Goal: Task Accomplishment & Management: Use online tool/utility

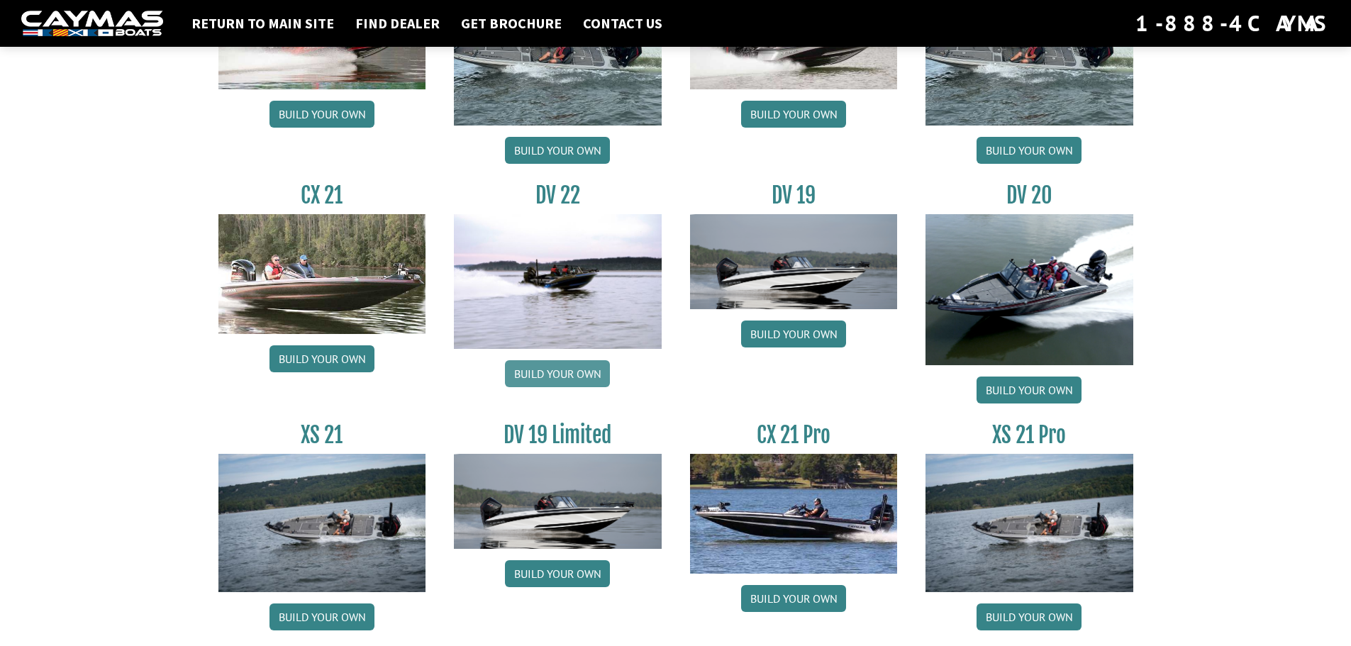
scroll to position [1609, 0]
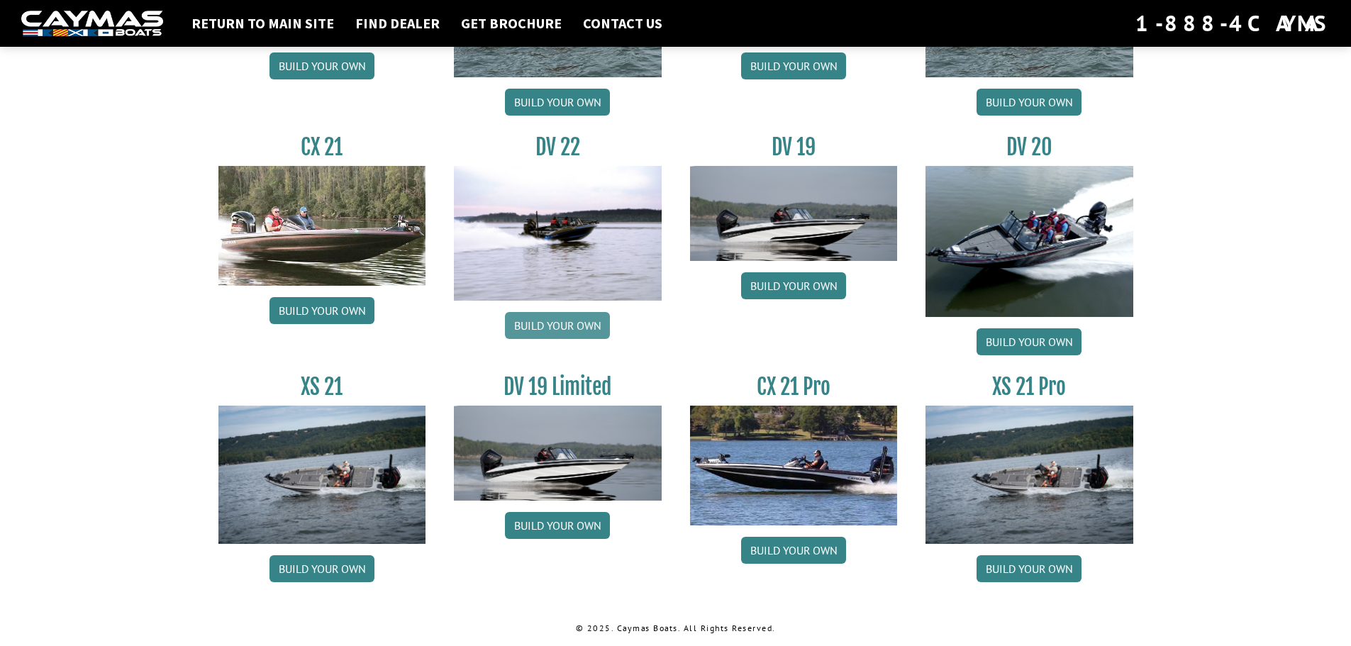
click at [578, 329] on link "Build your own" at bounding box center [557, 325] width 105 height 27
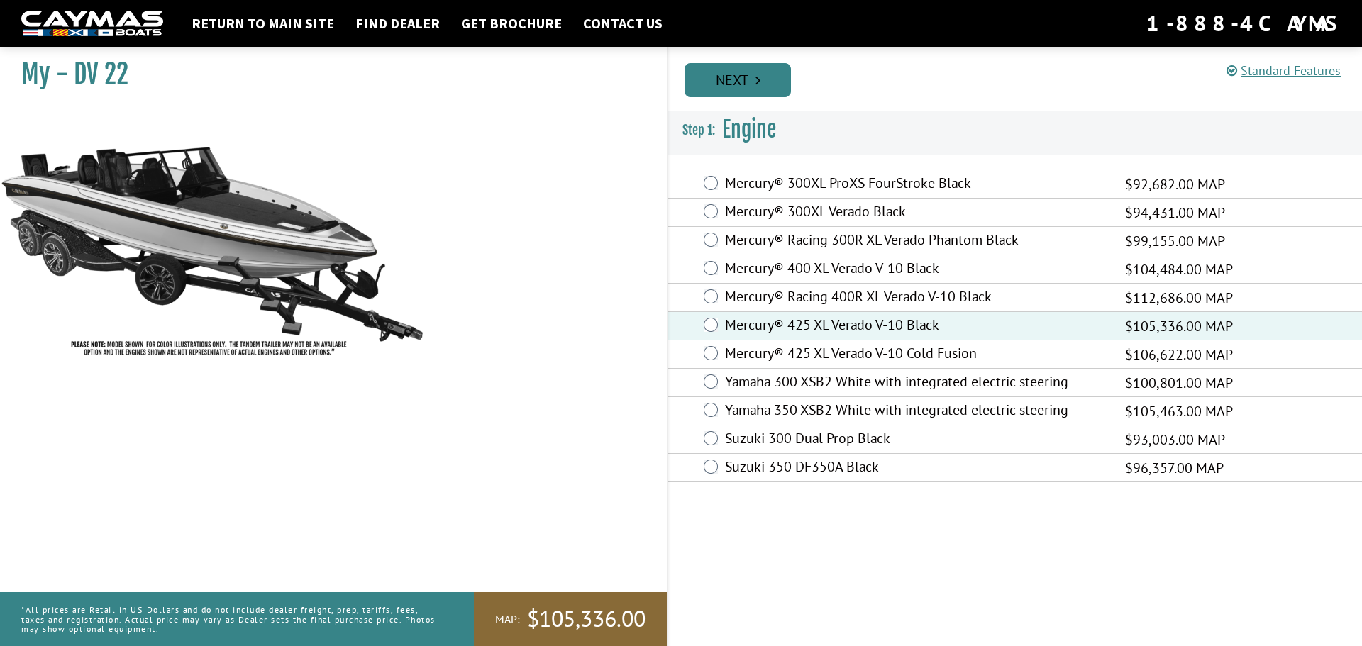
click at [708, 77] on link "Next" at bounding box center [737, 80] width 106 height 34
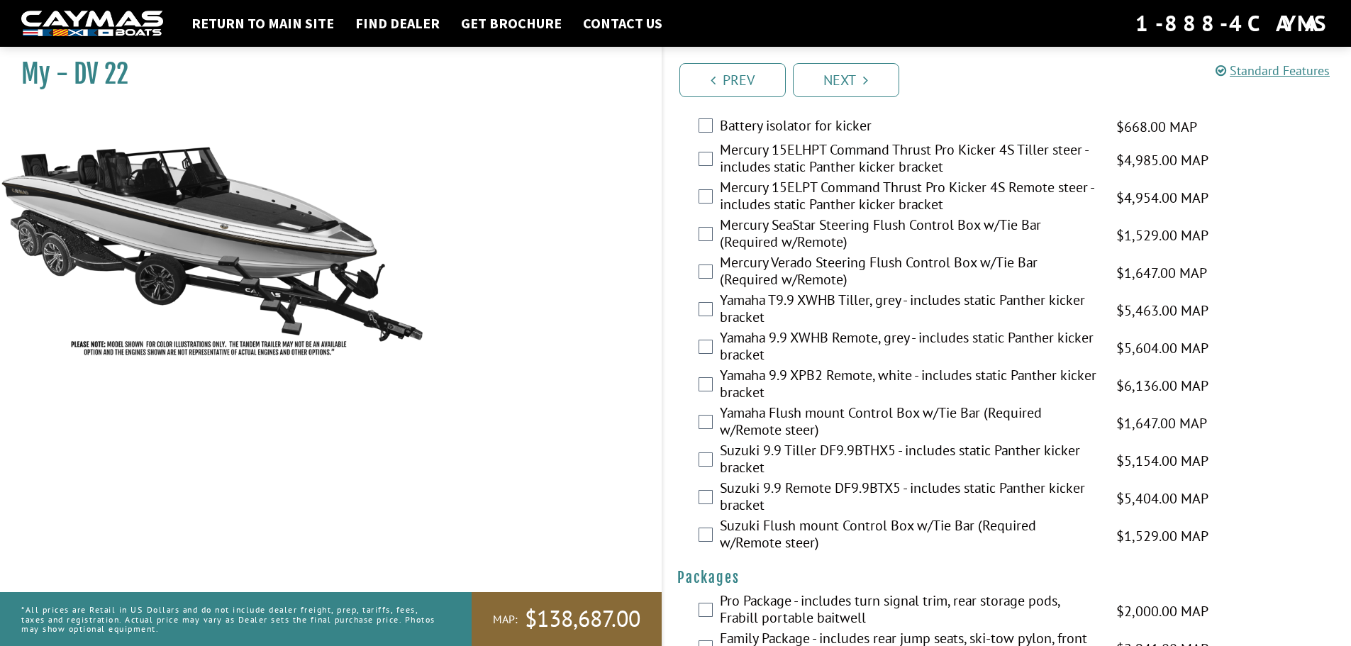
scroll to position [3436, 0]
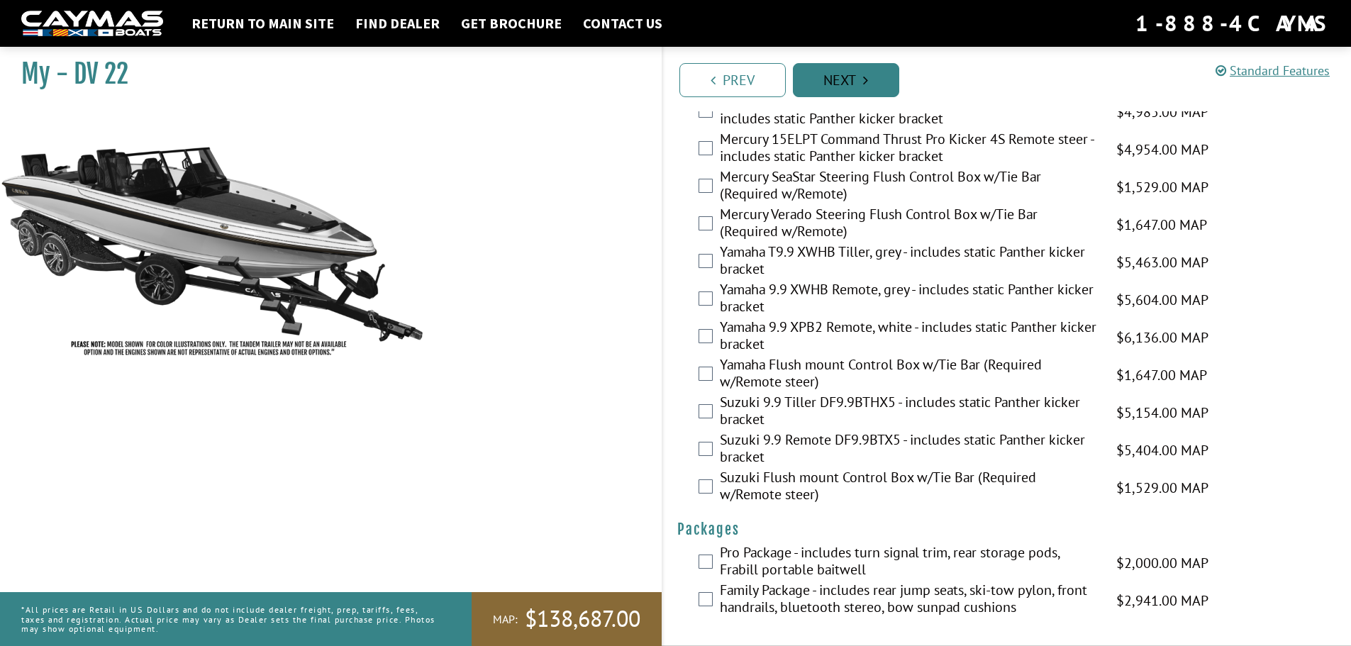
click at [833, 89] on link "Next" at bounding box center [846, 80] width 106 height 34
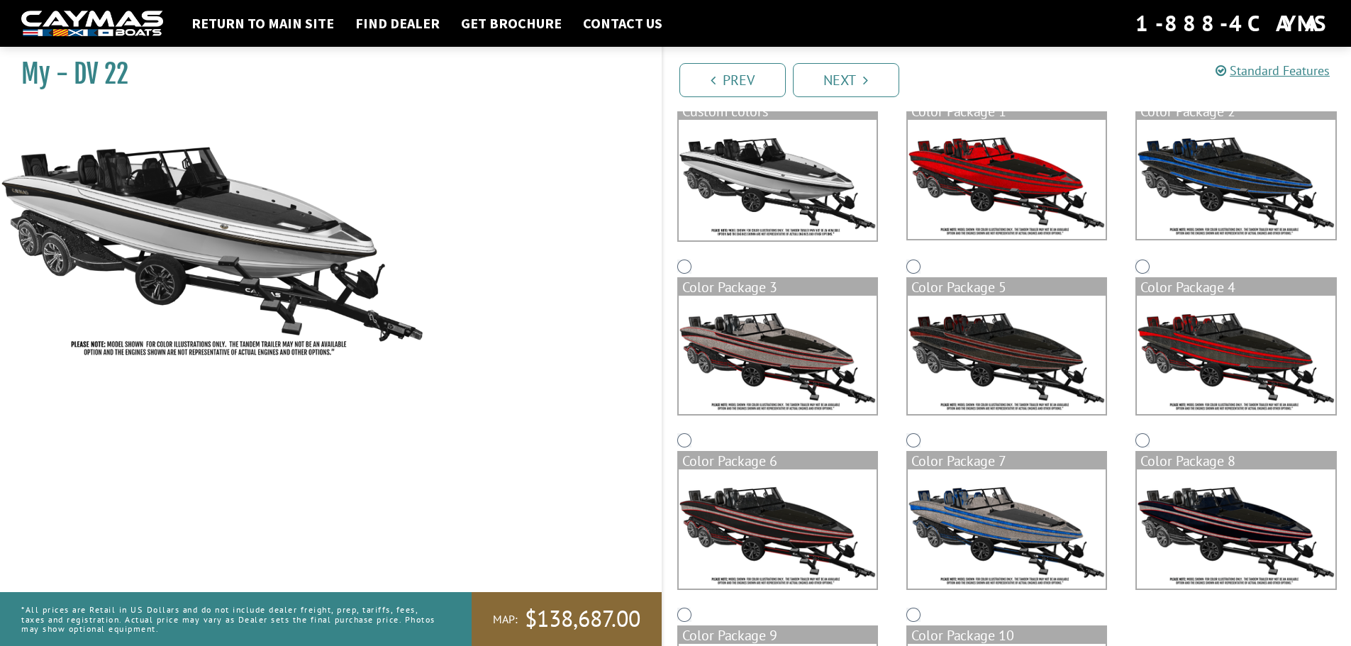
scroll to position [299, 0]
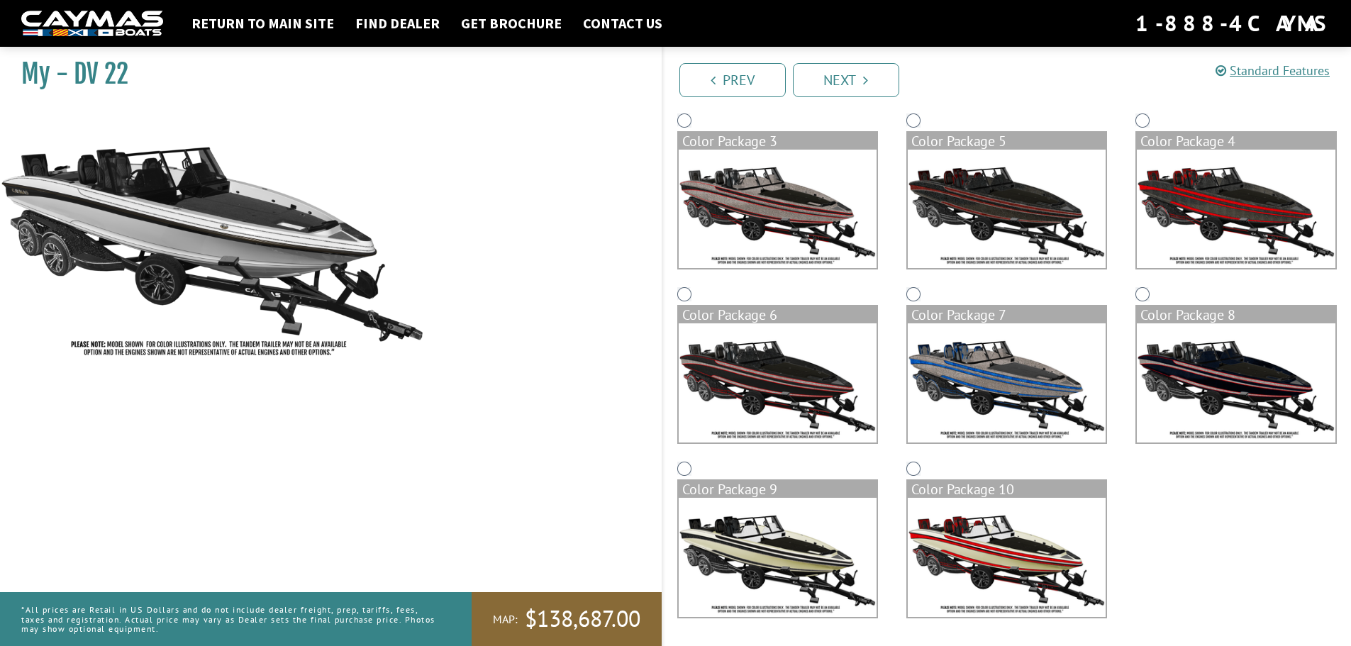
click at [1204, 371] on img at bounding box center [1236, 382] width 198 height 119
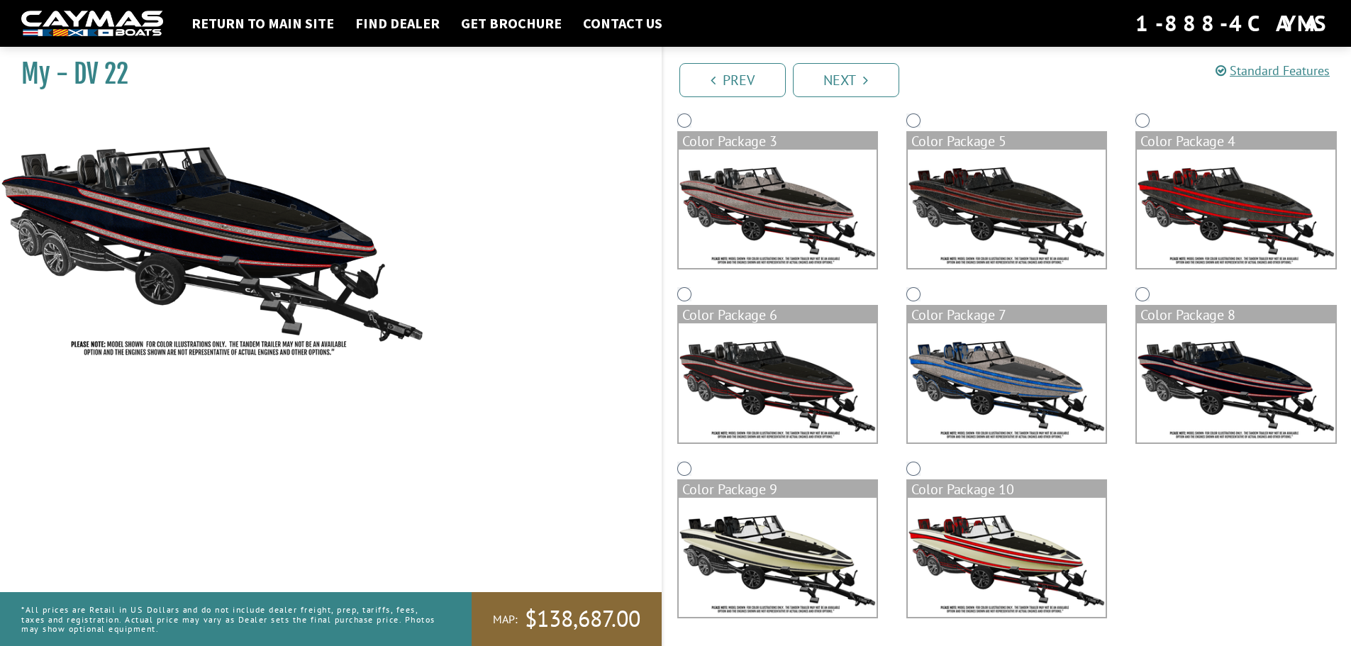
click at [850, 82] on link "Next" at bounding box center [846, 80] width 106 height 34
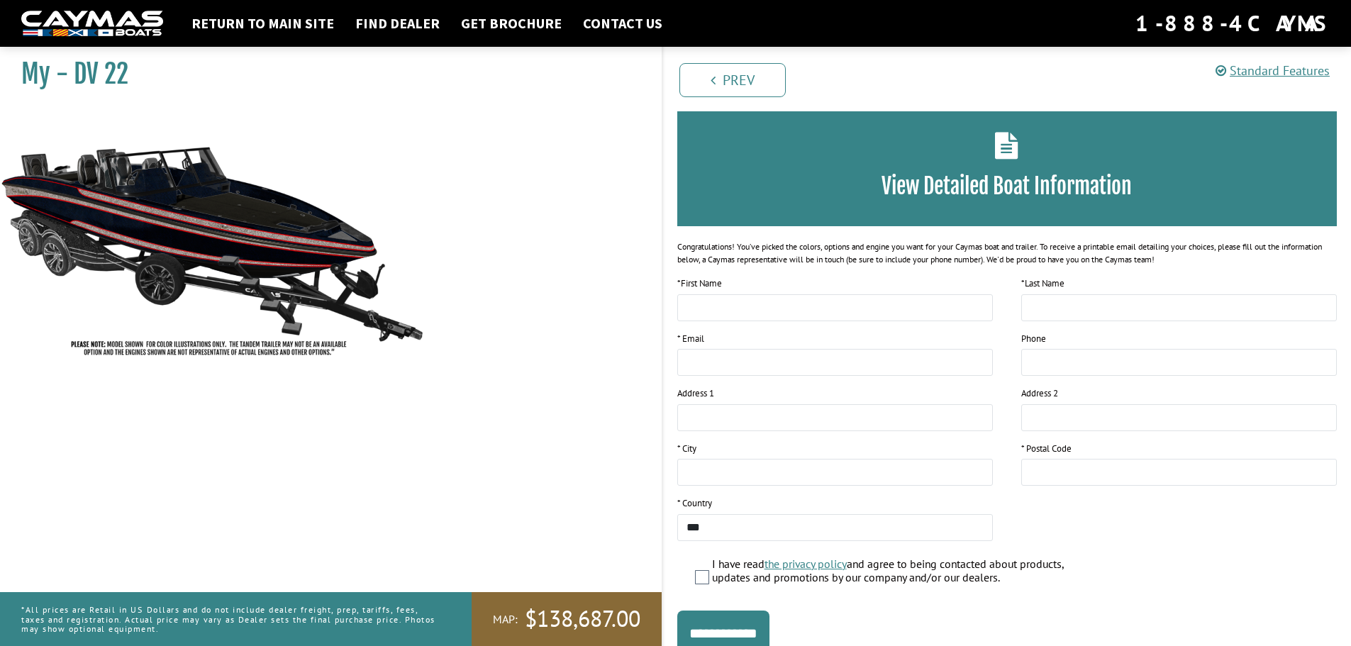
scroll to position [116, 0]
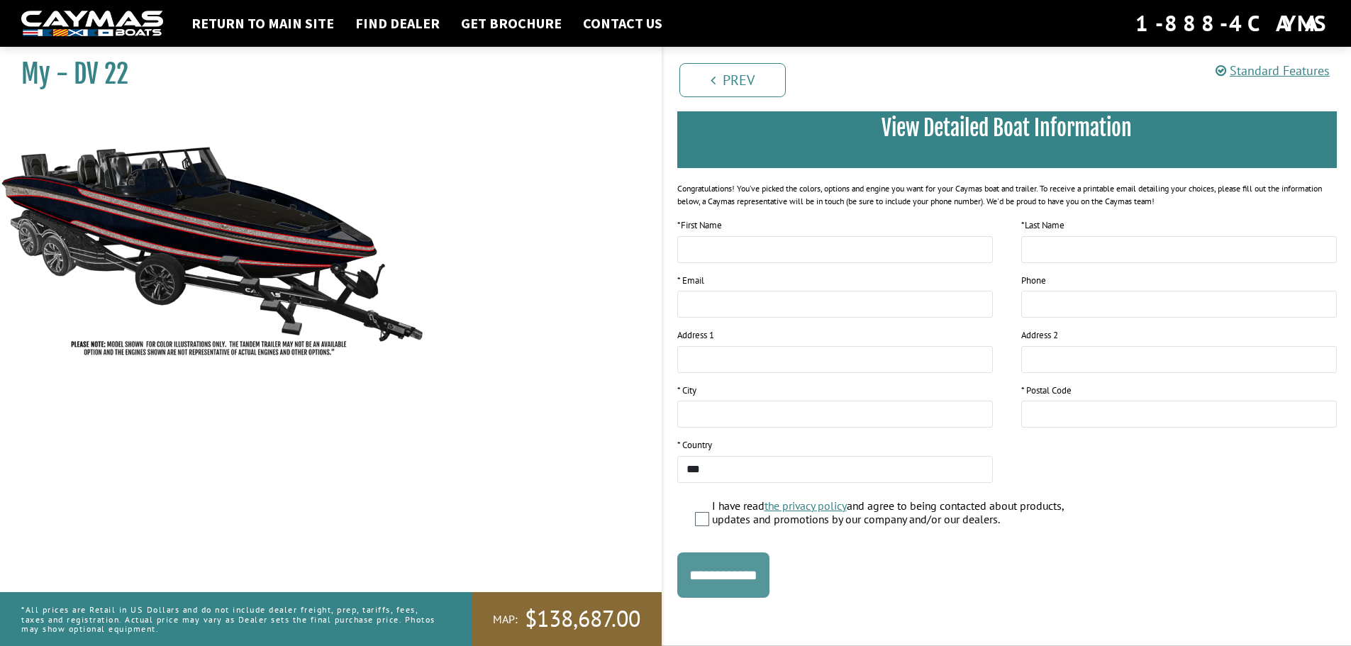
click at [732, 572] on input "**********" at bounding box center [723, 575] width 92 height 45
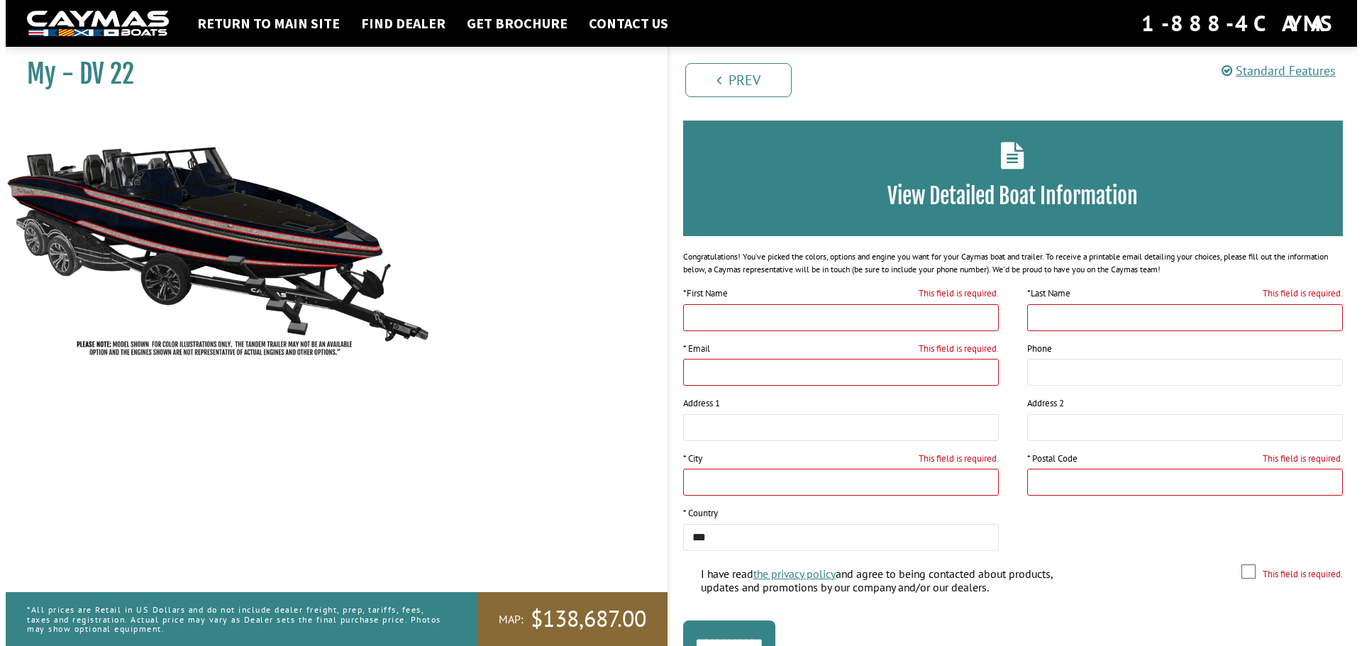
scroll to position [0, 0]
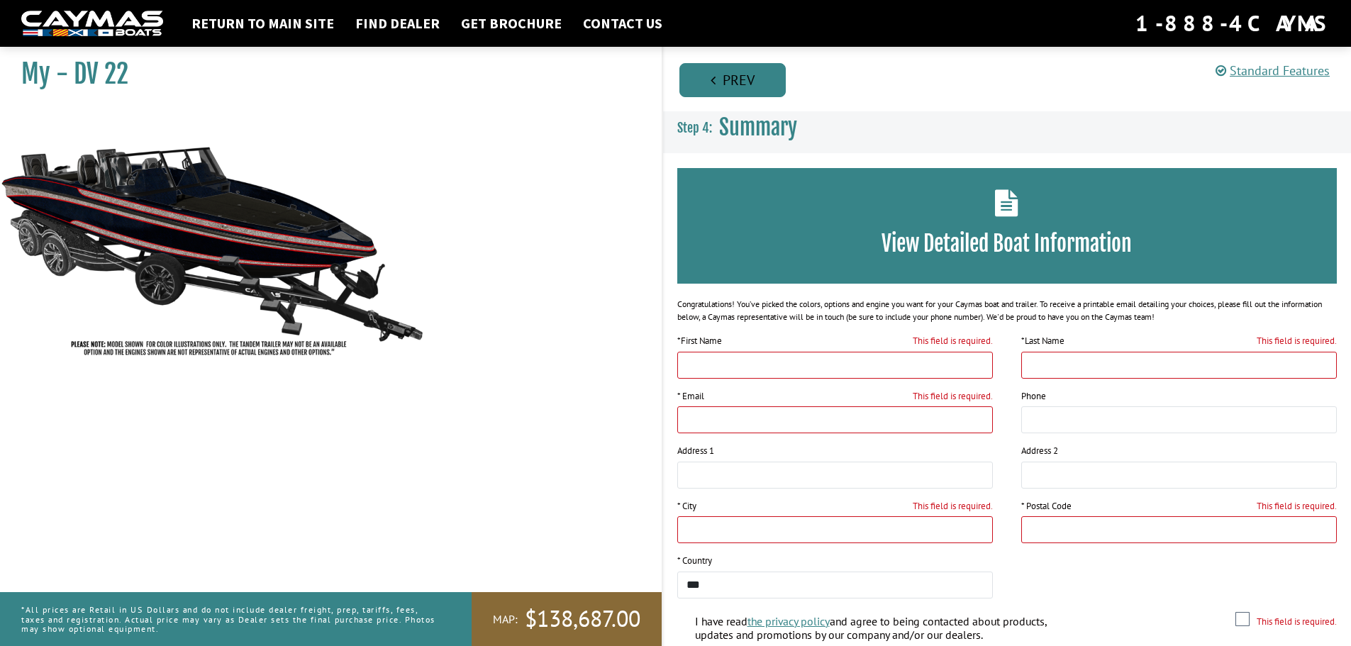
click at [726, 86] on link "Prev" at bounding box center [733, 80] width 106 height 34
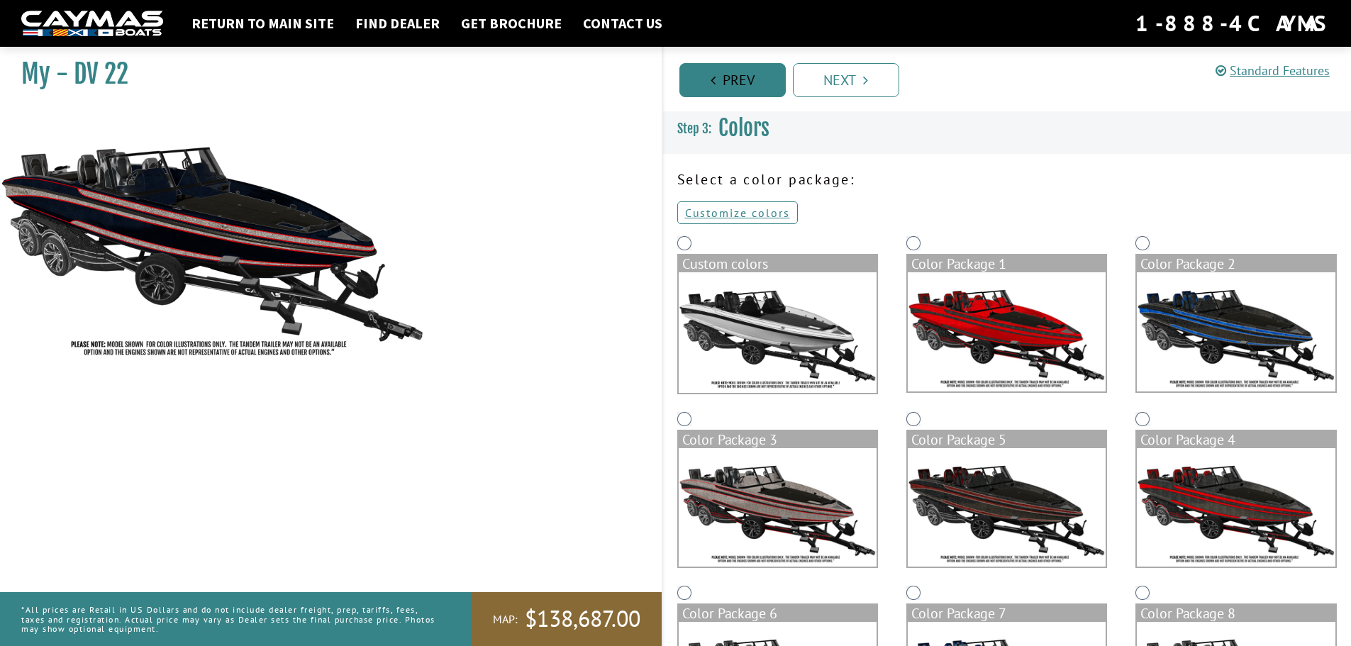
click at [726, 86] on link "Prev" at bounding box center [733, 80] width 106 height 34
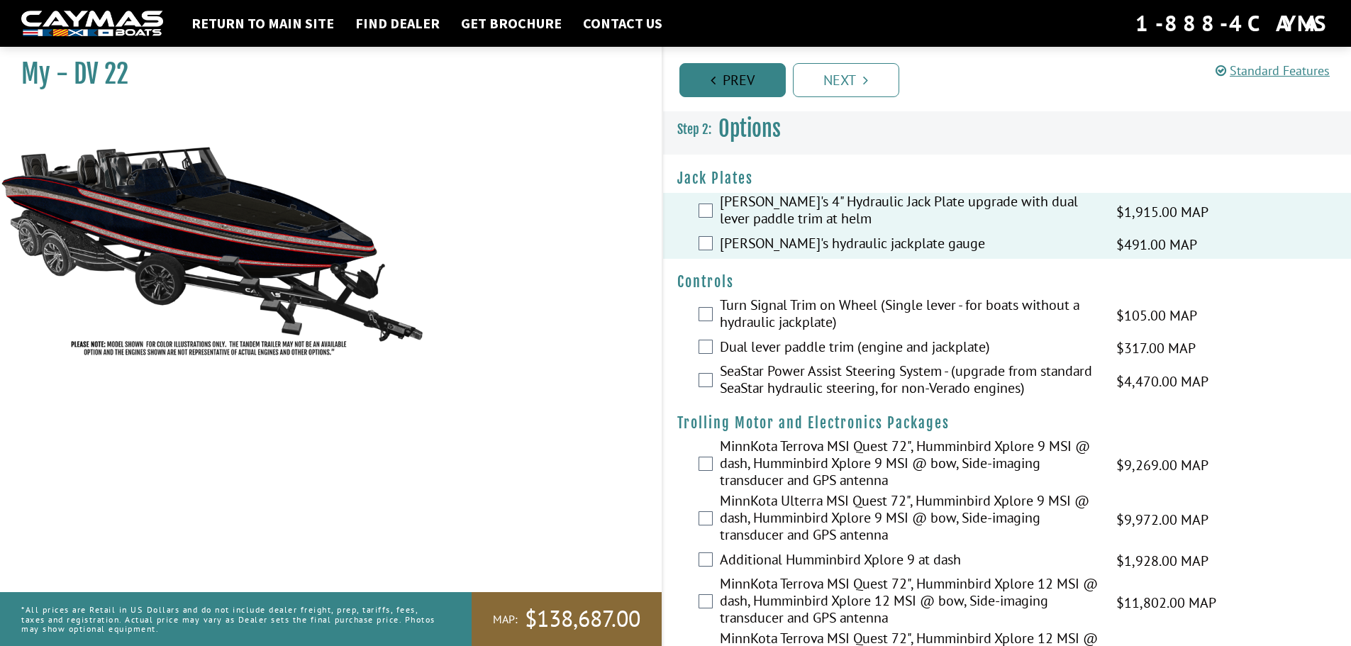
click at [728, 85] on link "Prev" at bounding box center [733, 80] width 106 height 34
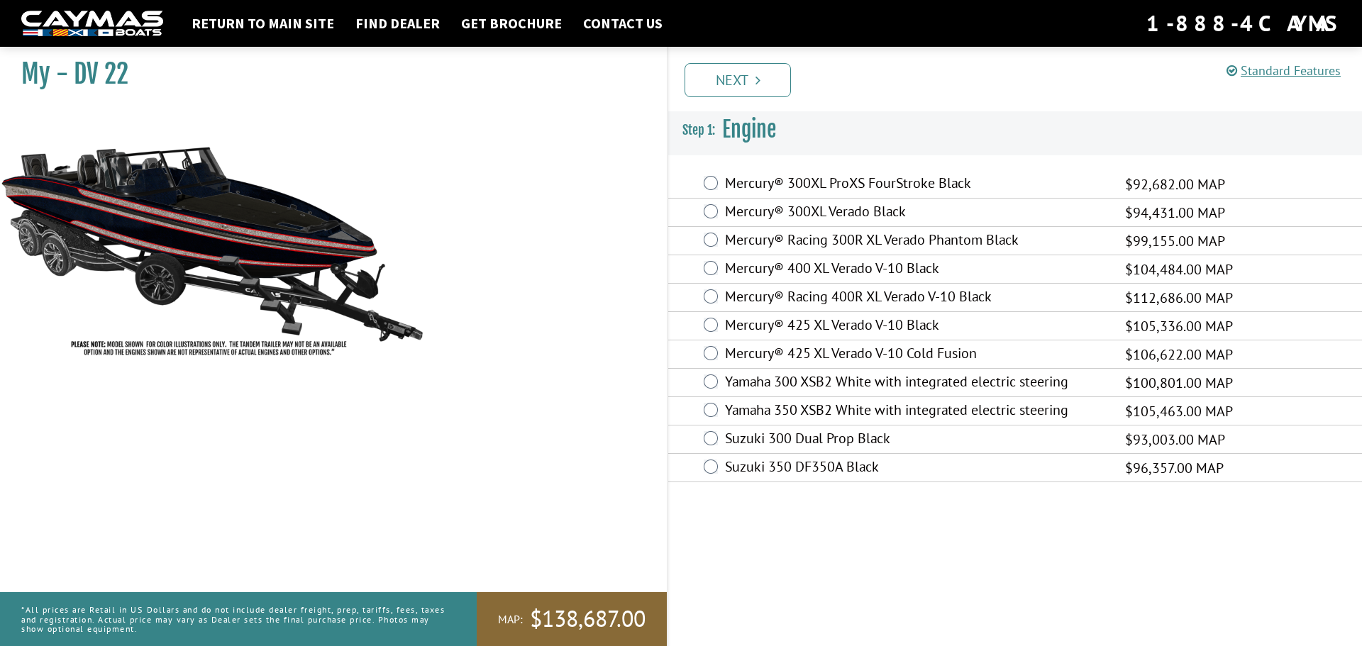
click at [719, 266] on div "Mercury® 400 XL Verado V-10 Black $104,484.00 MAP" at bounding box center [1015, 269] width 694 height 28
